Goal: Task Accomplishment & Management: Manage account settings

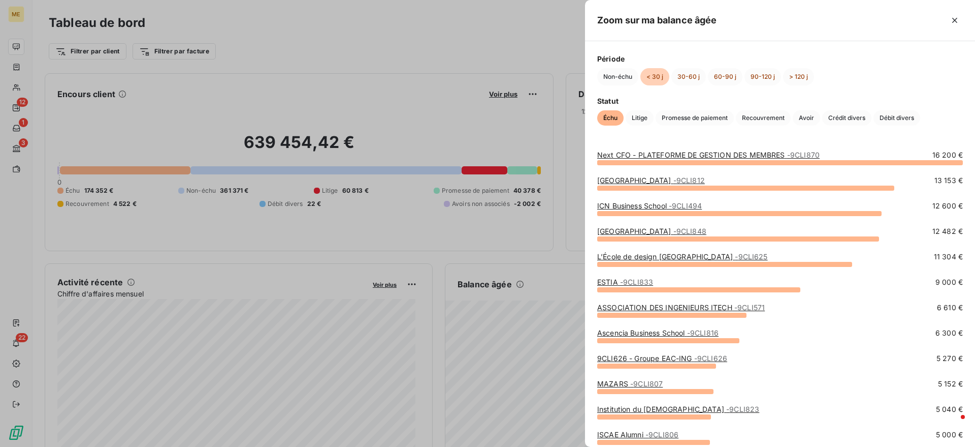
click at [711, 154] on link "Next CFO - PLATEFORME DE GESTION DES MEMBRES - 9CLI870" at bounding box center [708, 154] width 223 height 9
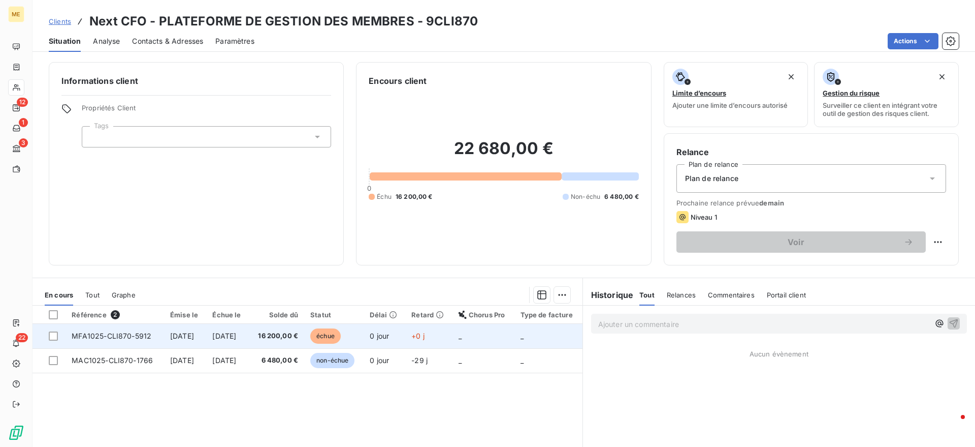
click at [402, 336] on td "0 jour" at bounding box center [385, 336] width 42 height 24
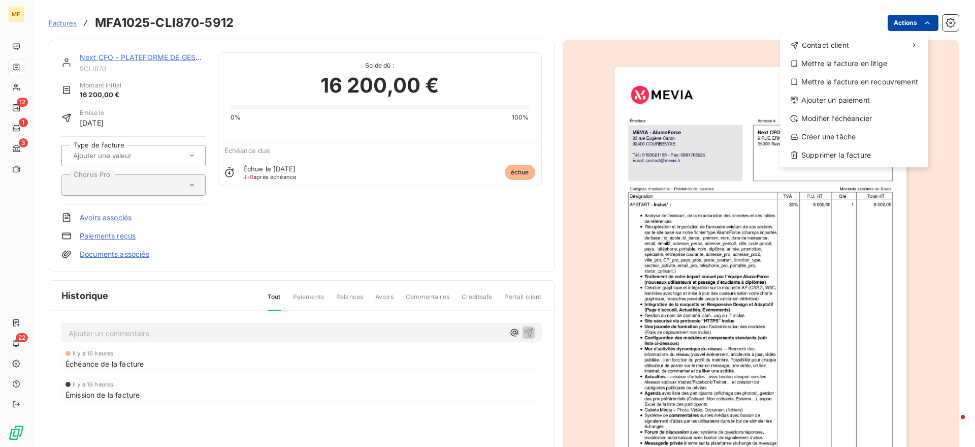
click at [895, 18] on html "ME 12 1 3 22 Factures MFA1025-CLI870-5912 Actions Contact client Mettre la fact…" at bounding box center [487, 223] width 975 height 447
click at [857, 115] on div "Modifier l’échéancier" at bounding box center [854, 118] width 140 height 16
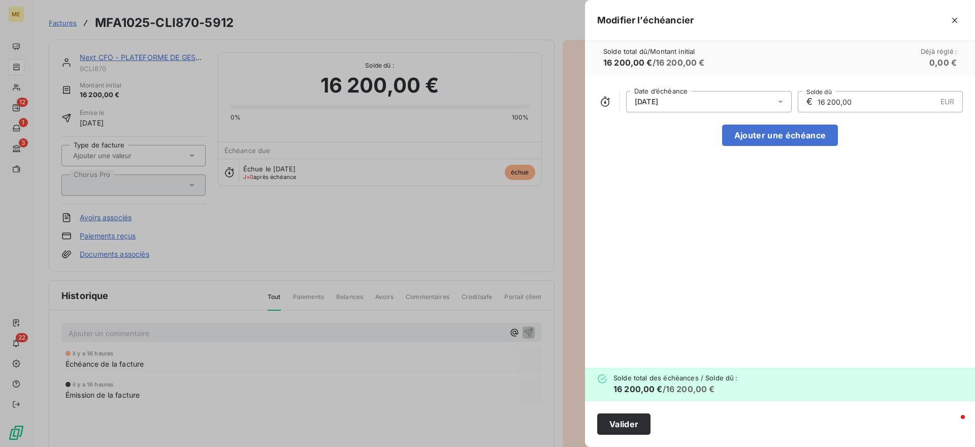
click at [742, 106] on div "[DATE]" at bounding box center [709, 101] width 166 height 21
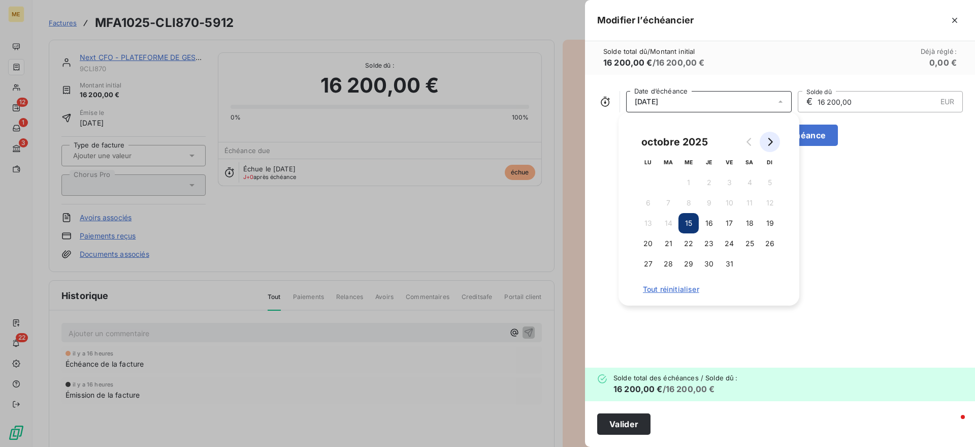
click at [769, 144] on icon "Go to next month" at bounding box center [770, 142] width 8 height 8
click at [704, 223] on button "15" at bounding box center [709, 223] width 20 height 20
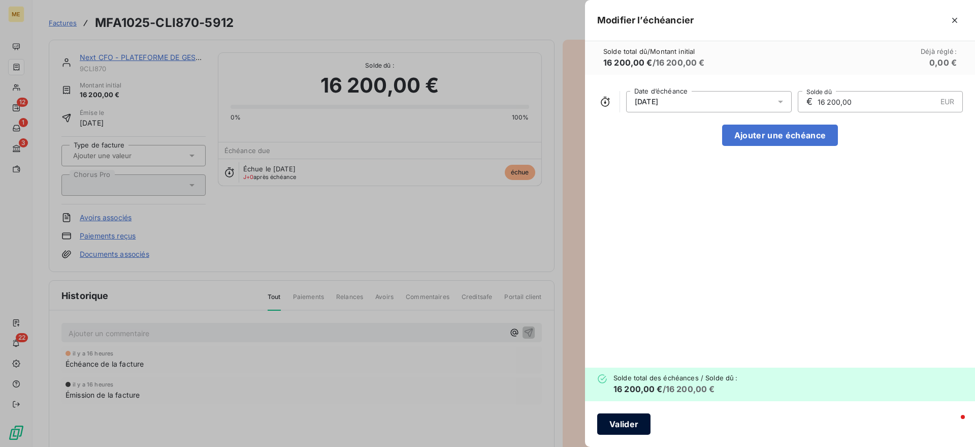
click at [622, 430] on button "Valider" at bounding box center [623, 423] width 53 height 21
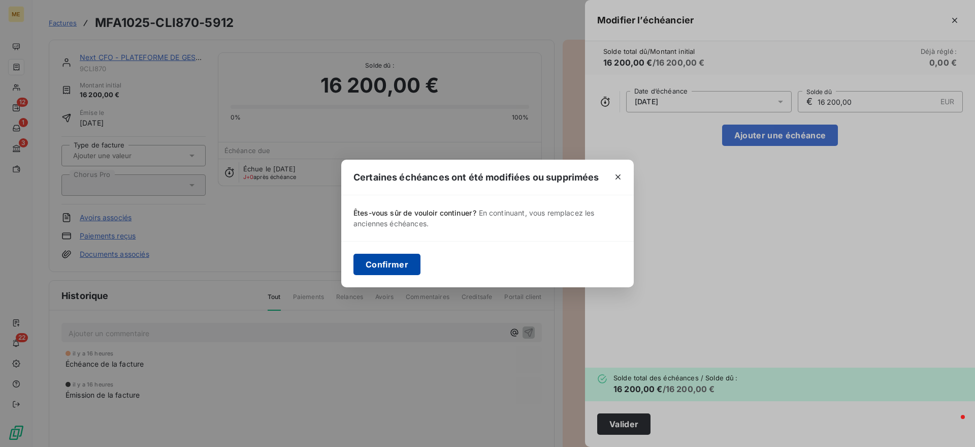
click at [360, 268] on button "Confirmer" at bounding box center [387, 264] width 67 height 21
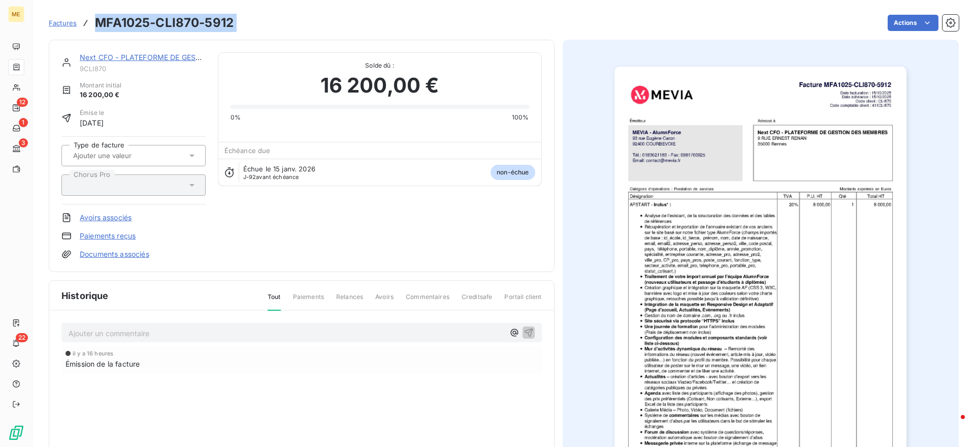
drag, startPoint x: 241, startPoint y: 29, endPoint x: 91, endPoint y: 22, distance: 150.0
click at [91, 22] on div "Factures MFA1025-CLI870-5912 Actions" at bounding box center [504, 22] width 910 height 21
copy section "MFA1025-CLI870-5912 Actions"
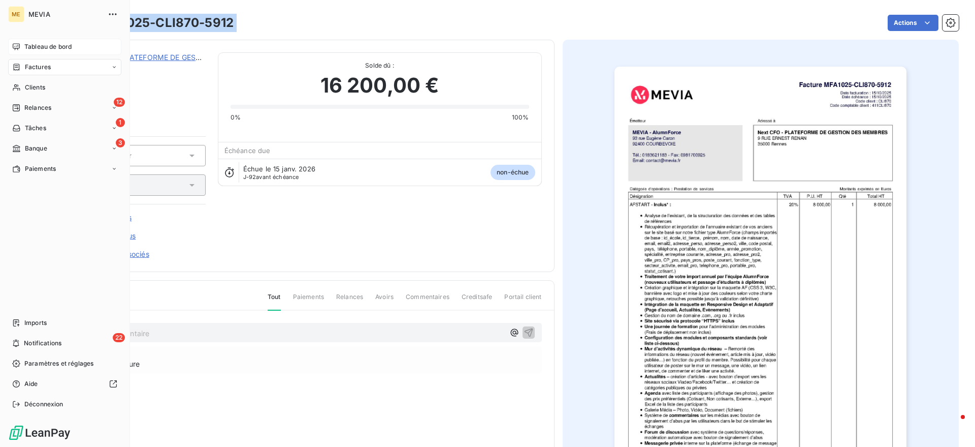
click at [23, 43] on div "Tableau de bord" at bounding box center [64, 47] width 113 height 16
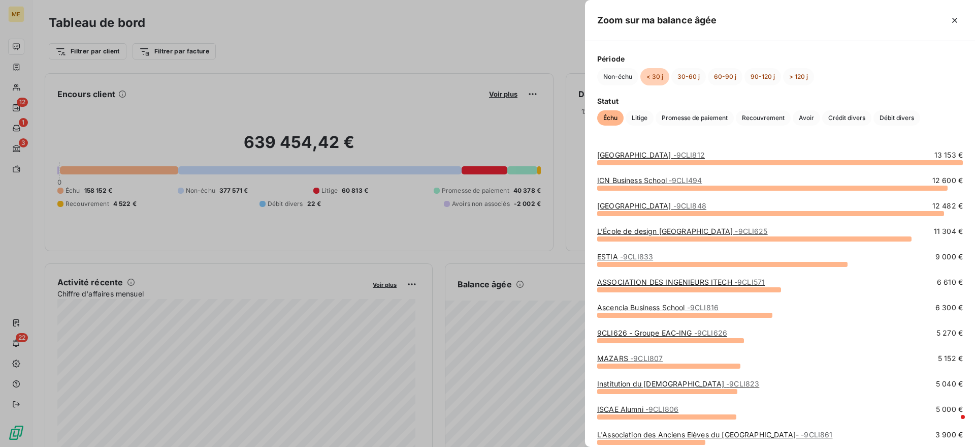
click at [525, 313] on div at bounding box center [487, 223] width 975 height 447
click at [663, 176] on link "ICN Business School - 9CLI494" at bounding box center [649, 180] width 105 height 9
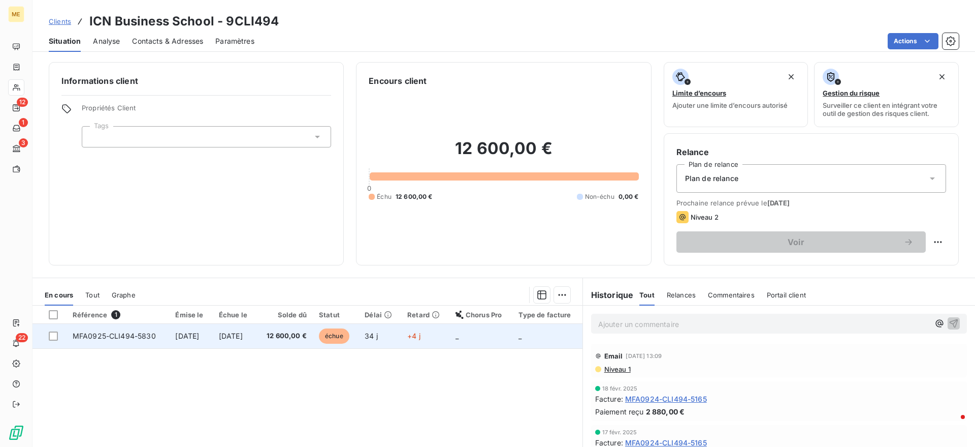
click at [257, 336] on td "[DATE]" at bounding box center [235, 336] width 44 height 24
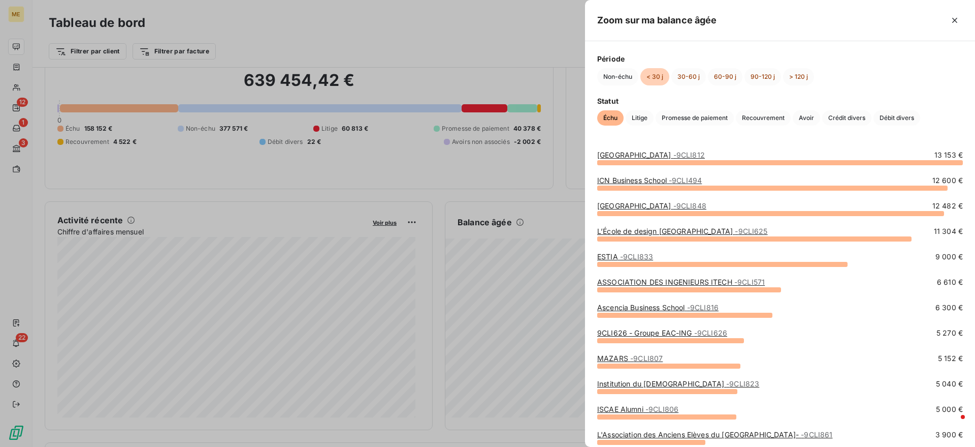
click at [527, 238] on div at bounding box center [487, 223] width 975 height 447
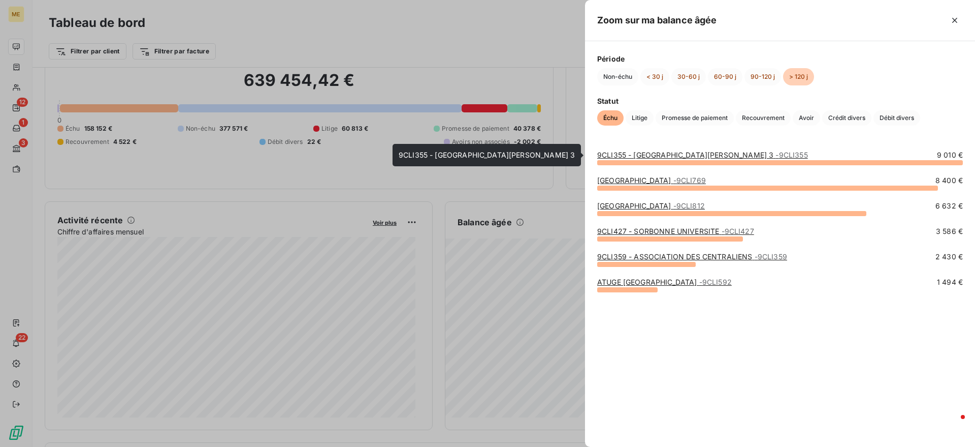
click at [687, 151] on link "9CLI355 - UNIVERSITE PAUL VALERY MONTPELLIER 3 - 9CLI355" at bounding box center [702, 154] width 211 height 9
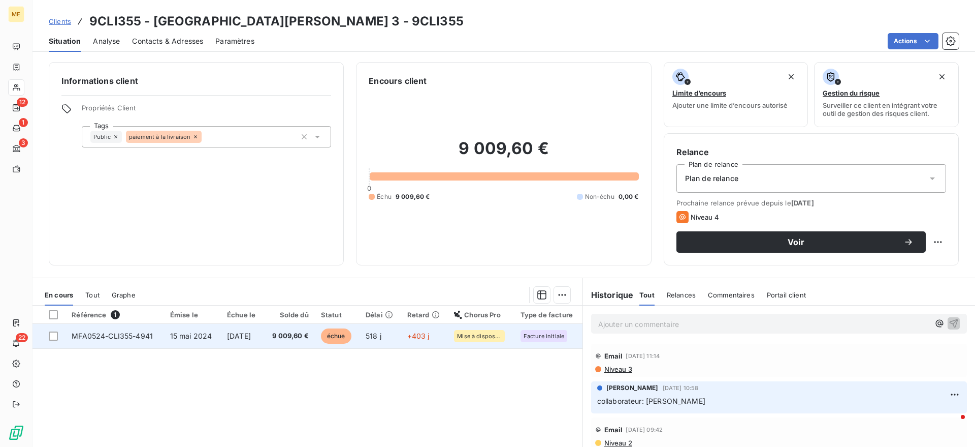
click at [264, 337] on td "7 sept. 2024" at bounding box center [242, 336] width 43 height 24
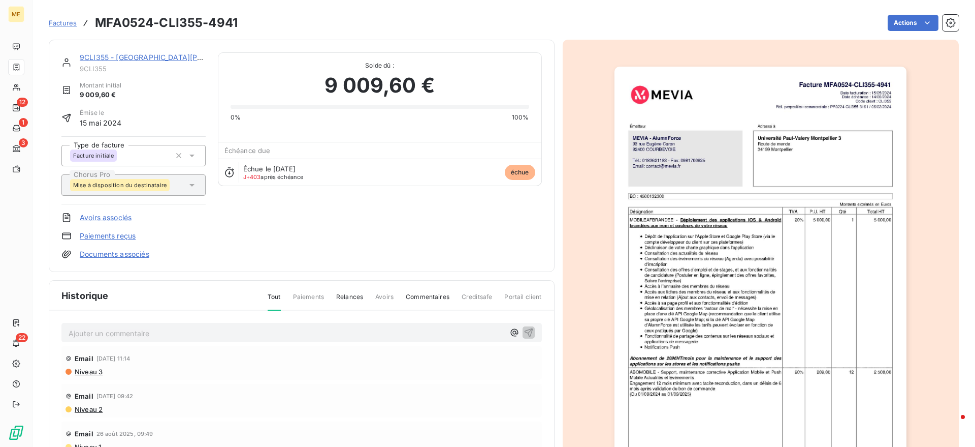
click at [78, 373] on span "Niveau 3" at bounding box center [88, 371] width 29 height 8
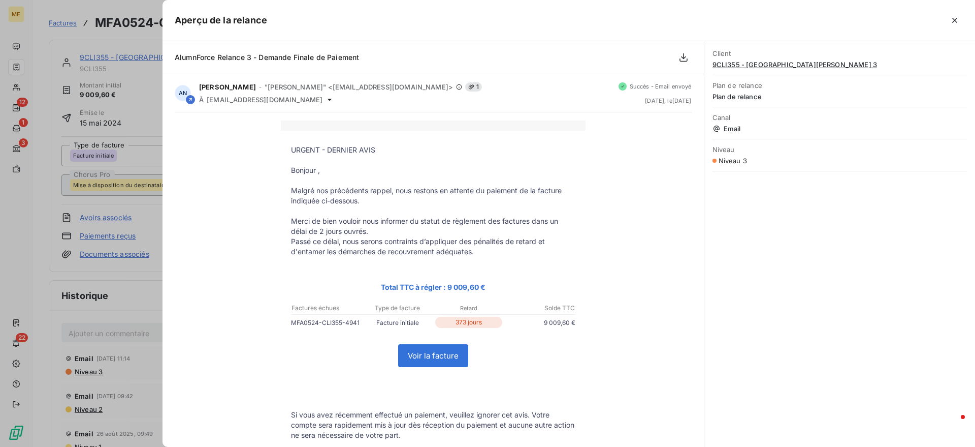
click at [148, 258] on div at bounding box center [487, 223] width 975 height 447
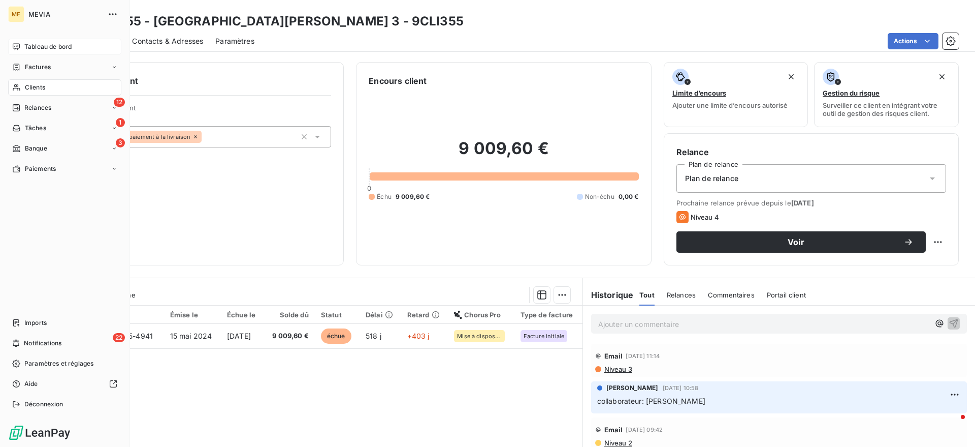
click at [21, 47] on div "Tableau de bord" at bounding box center [64, 47] width 113 height 16
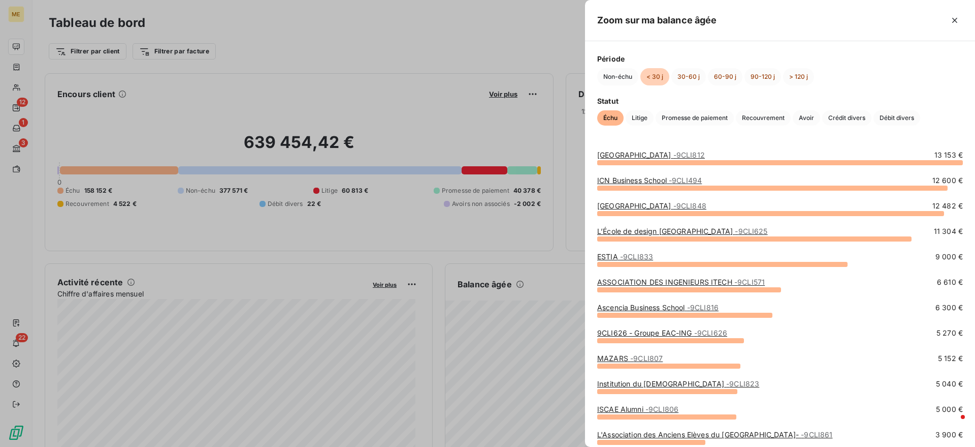
click at [717, 228] on link "L’École de design Nantes Atlantique - 9CLI625" at bounding box center [682, 231] width 171 height 9
